Goal: Use online tool/utility

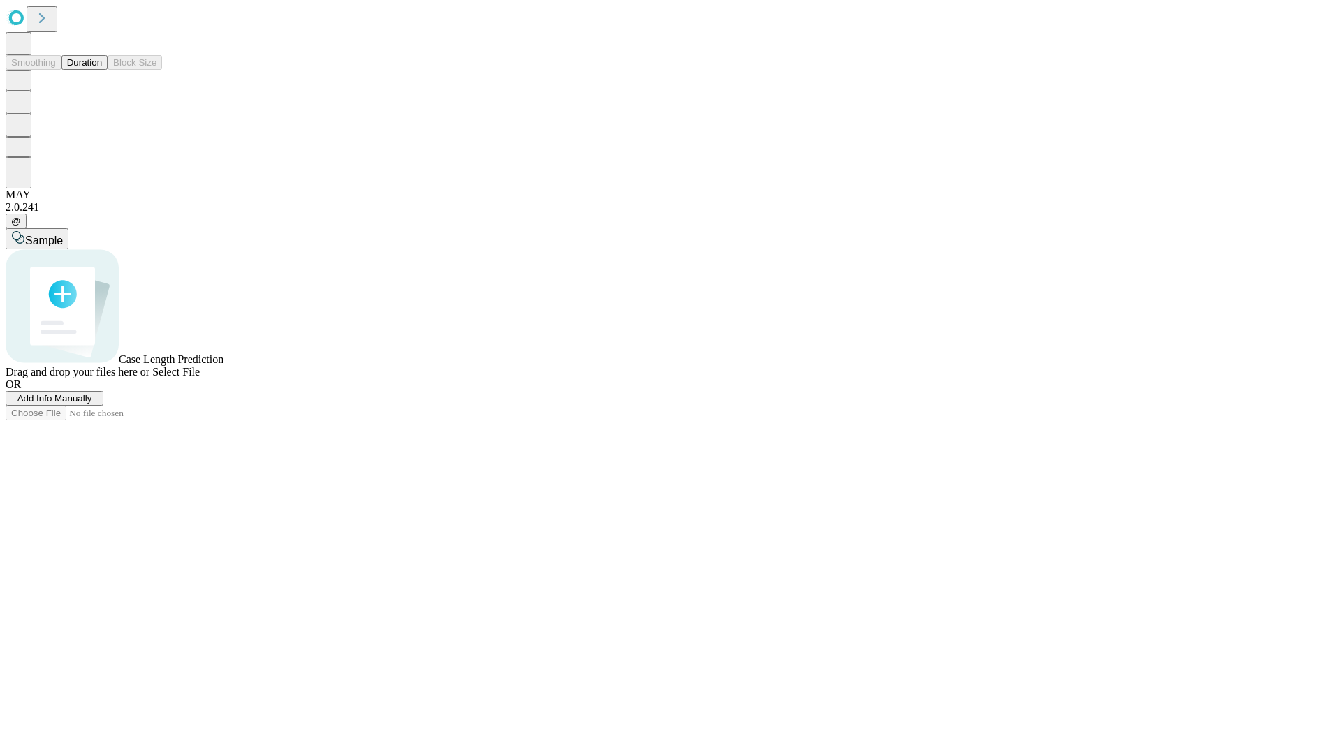
click at [102, 70] on button "Duration" at bounding box center [84, 62] width 46 height 15
click at [63, 235] on span "Sample" at bounding box center [44, 241] width 38 height 12
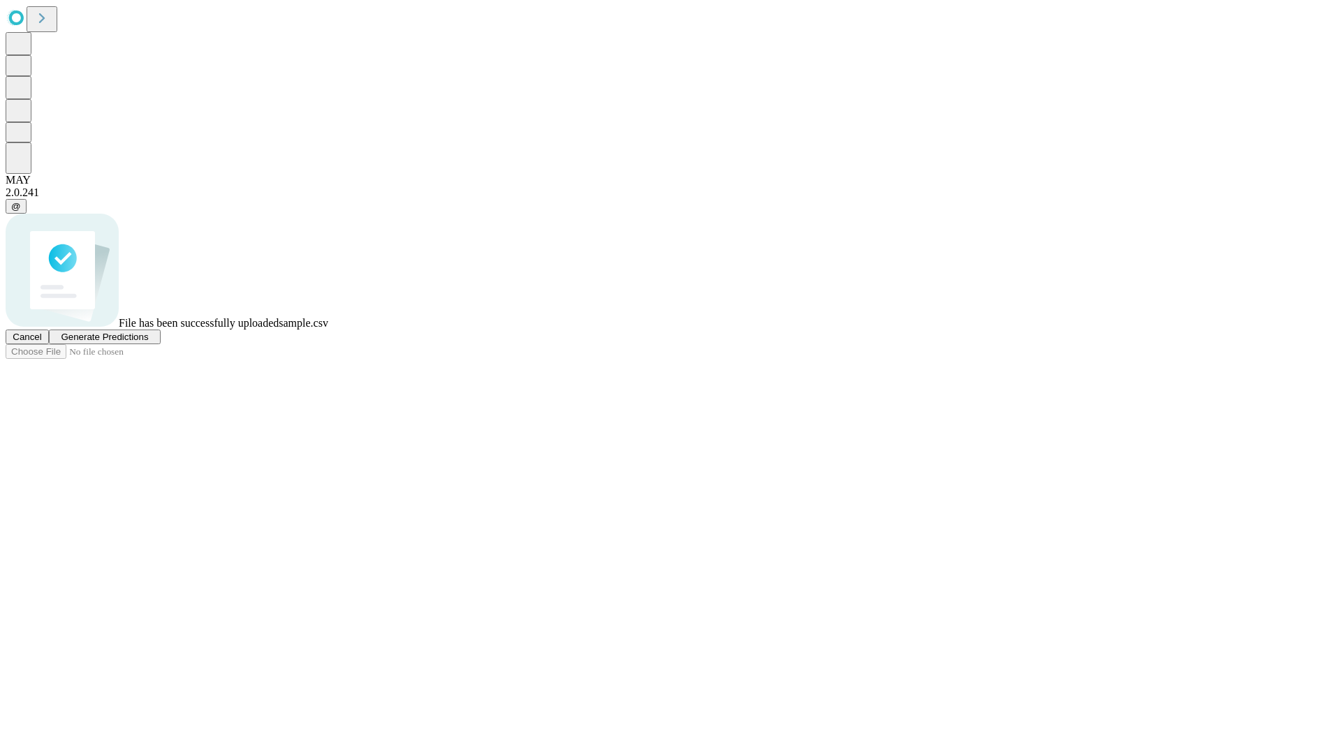
click at [148, 342] on span "Generate Predictions" at bounding box center [104, 337] width 87 height 10
